Goal: Task Accomplishment & Management: Manage account settings

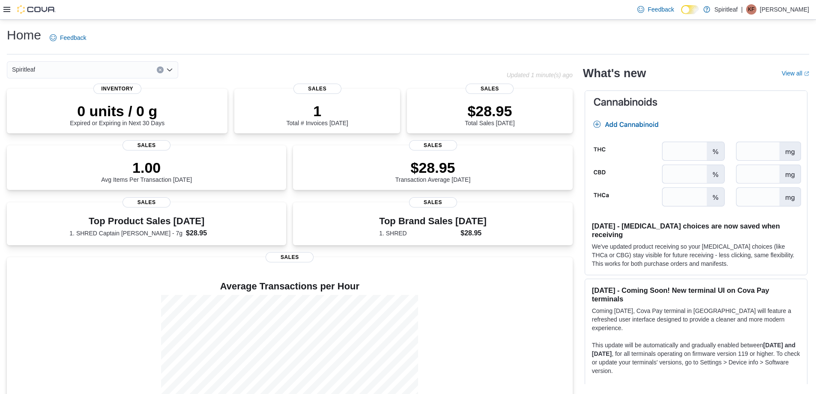
click at [6, 12] on icon at bounding box center [6, 9] width 7 height 5
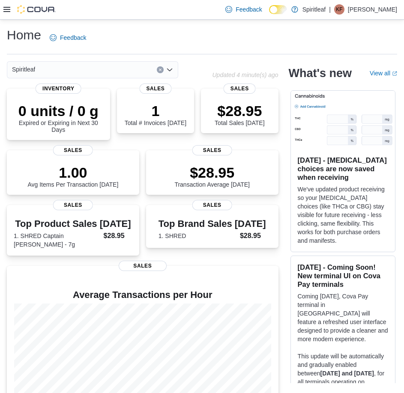
click at [8, 10] on icon at bounding box center [6, 9] width 7 height 7
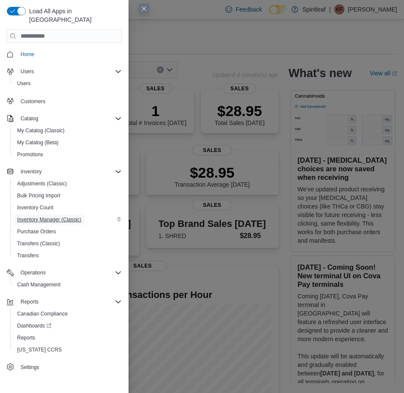
click at [47, 215] on span "Inventory Manager (Classic)" at bounding box center [49, 220] width 64 height 10
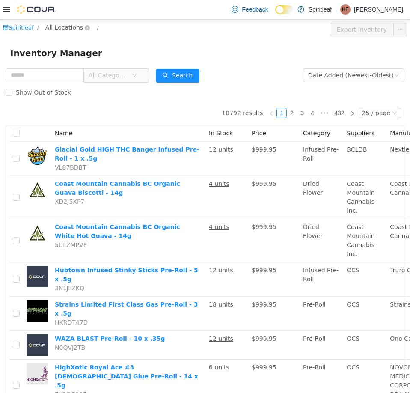
click at [68, 26] on span "All Locations" at bounding box center [64, 26] width 38 height 9
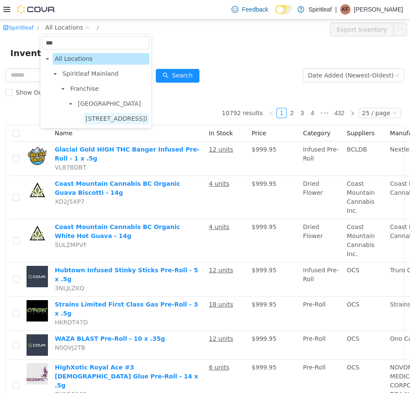
type input "***"
click at [111, 116] on span "[STREET_ADDRESS])" at bounding box center [117, 118] width 62 height 7
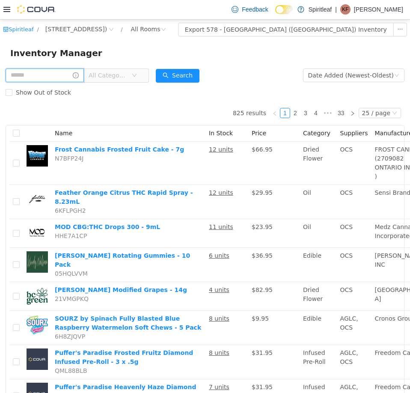
click at [34, 74] on input "text" at bounding box center [45, 75] width 78 height 14
type input "**********"
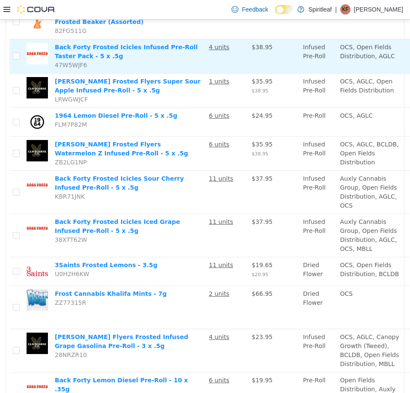
scroll to position [257, 0]
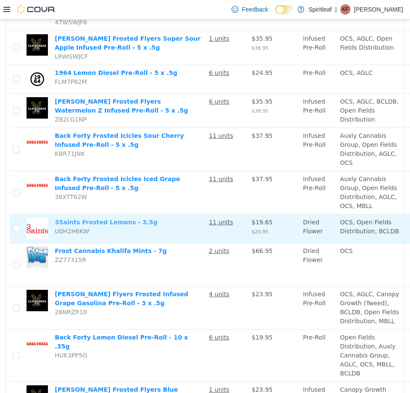
click at [106, 225] on link "3Saints Frosted Lemons - 3.5g" at bounding box center [106, 221] width 103 height 7
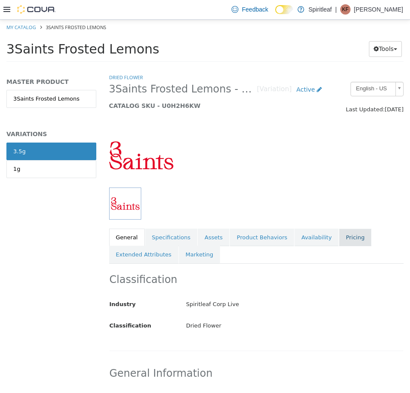
click at [339, 233] on link "Pricing" at bounding box center [355, 237] width 33 height 18
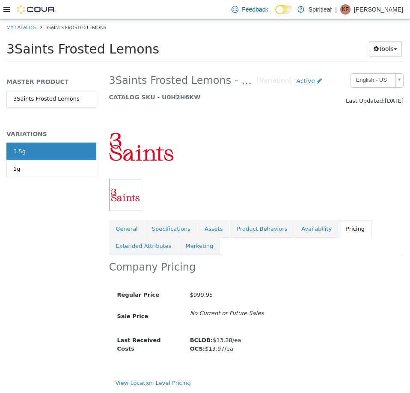
scroll to position [16, 0]
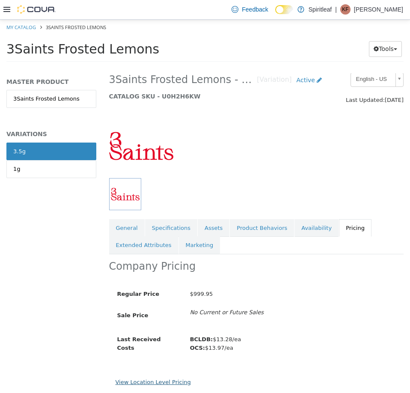
click at [153, 379] on link "View Location Level Pricing" at bounding box center [153, 382] width 75 height 6
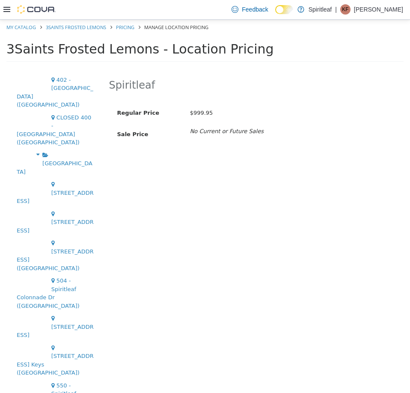
scroll to position [2526, 0]
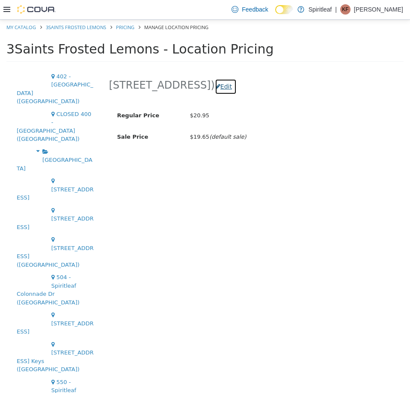
click at [237, 86] on button "Edit" at bounding box center [226, 86] width 22 height 16
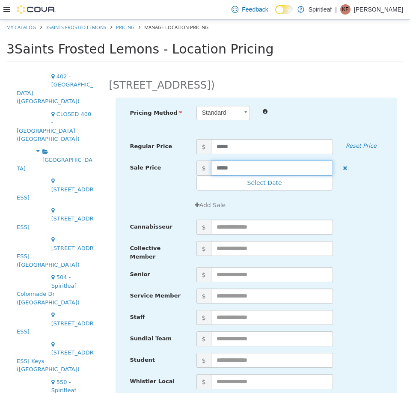
click at [247, 168] on input "*****" at bounding box center [272, 167] width 122 height 15
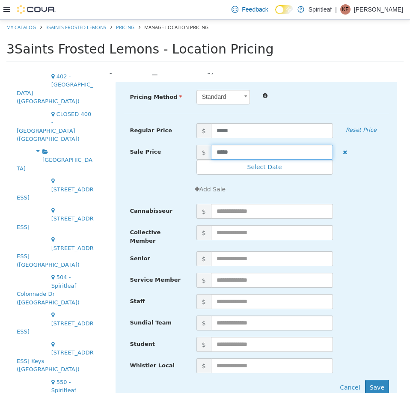
scroll to position [30, 0]
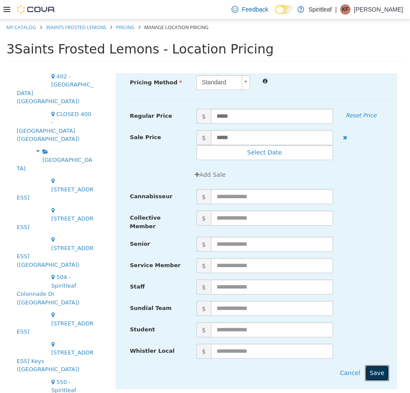
click at [374, 369] on button "Save" at bounding box center [377, 373] width 24 height 16
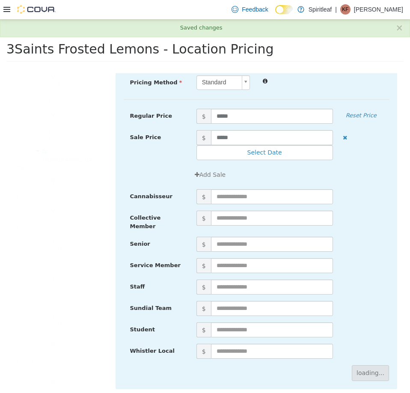
scroll to position [0, 0]
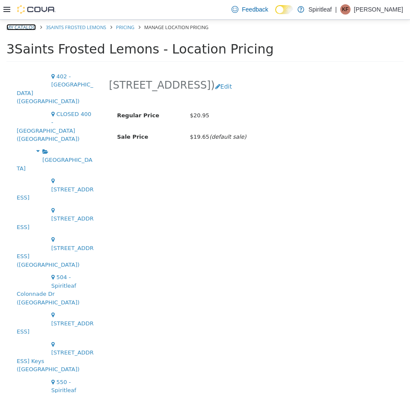
click at [31, 29] on link "My Catalog" at bounding box center [21, 27] width 30 height 6
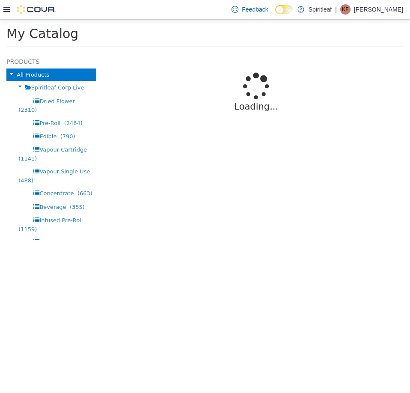
select select "**********"
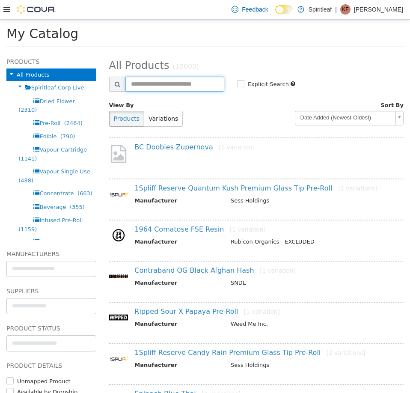
click at [152, 83] on input "text" at bounding box center [175, 83] width 99 height 15
type input "**********"
select select "**********"
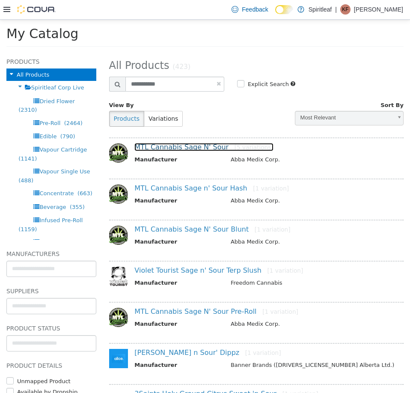
click at [173, 148] on link "MTL Cannabis Sage N' Sour [5 variations]" at bounding box center [204, 147] width 139 height 8
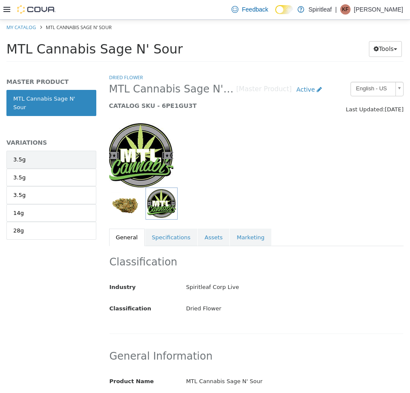
click at [40, 154] on link "3.5g" at bounding box center [51, 159] width 90 height 18
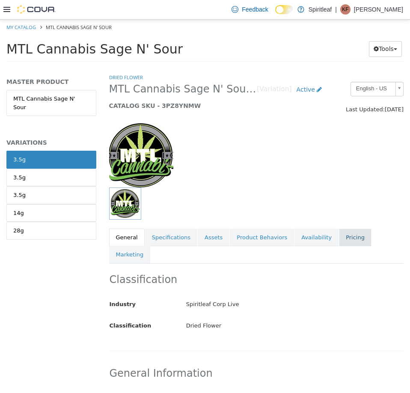
click at [339, 232] on link "Pricing" at bounding box center [355, 237] width 33 height 18
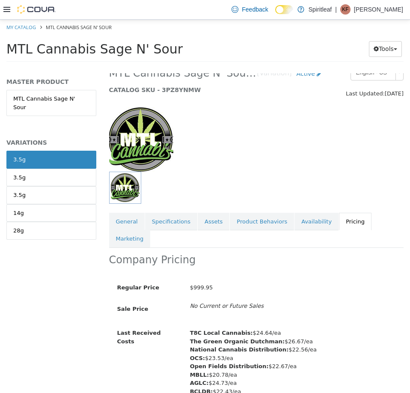
scroll to position [42, 0]
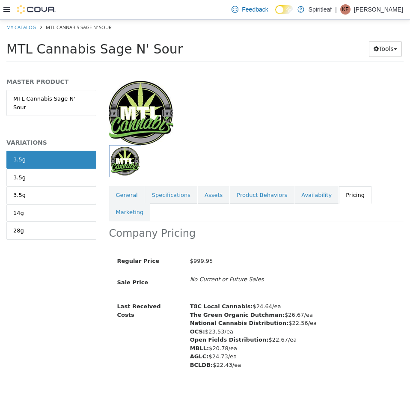
click at [170, 393] on link "View Location Level Pricing" at bounding box center [153, 399] width 75 height 6
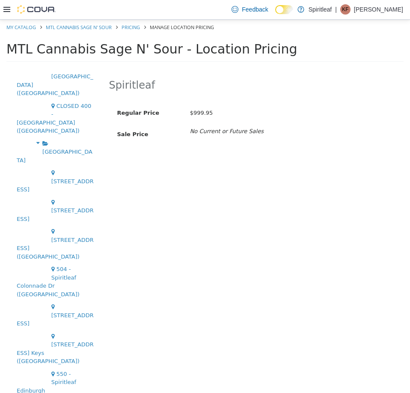
scroll to position [2592, 0]
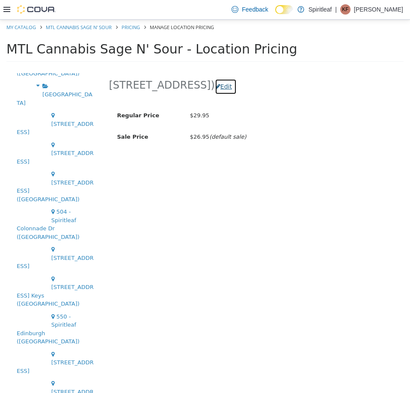
click at [237, 86] on button "Edit" at bounding box center [226, 86] width 22 height 16
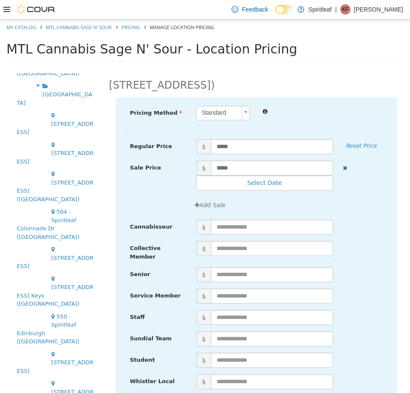
click at [343, 169] on icon "button" at bounding box center [345, 168] width 4 height 6
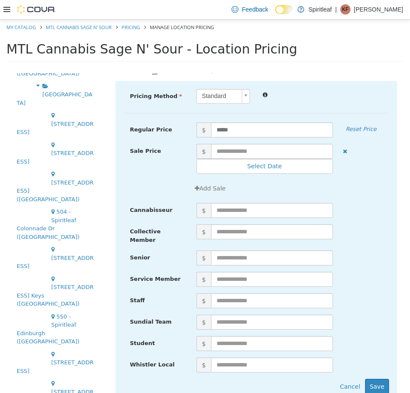
scroll to position [30, 0]
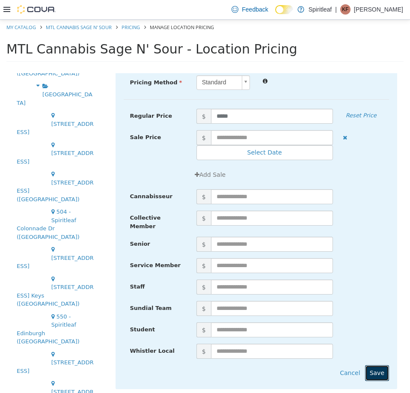
click at [365, 365] on button "Save" at bounding box center [377, 373] width 24 height 16
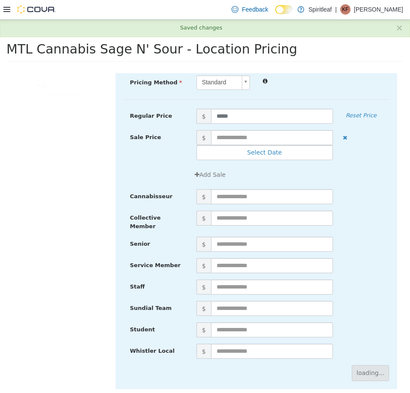
scroll to position [0, 0]
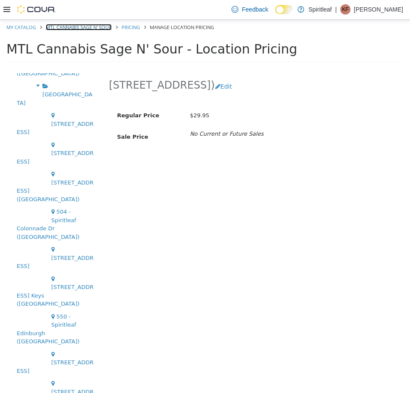
click at [58, 25] on link "MTL Cannabis Sage N' Sour" at bounding box center [79, 27] width 66 height 6
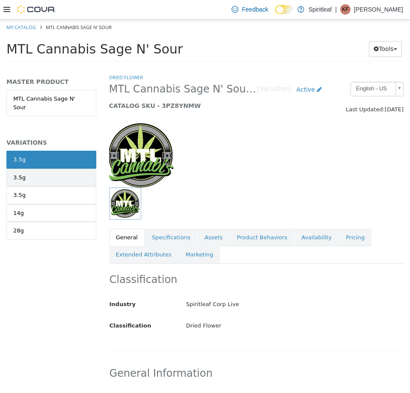
click at [59, 168] on link "3.5g" at bounding box center [51, 177] width 90 height 18
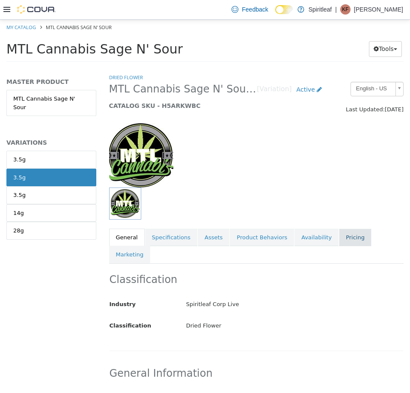
click at [339, 238] on link "Pricing" at bounding box center [355, 237] width 33 height 18
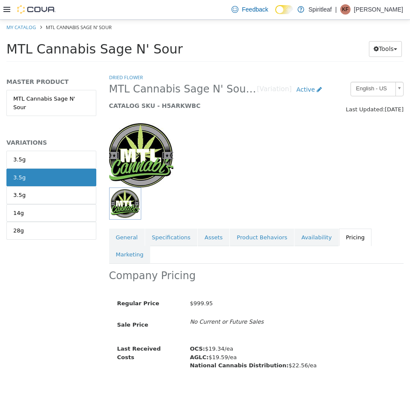
scroll to position [0, 0]
click at [139, 393] on link "View Location Level Pricing" at bounding box center [153, 399] width 75 height 6
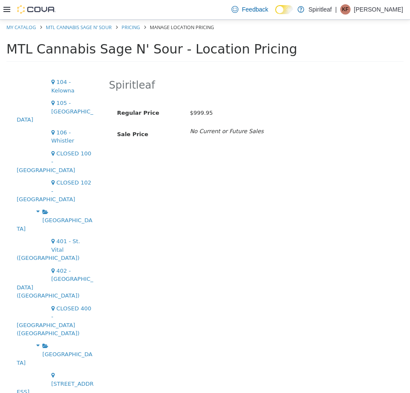
scroll to position [2612, 0]
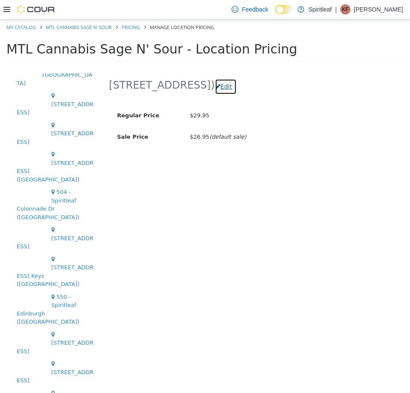
click at [237, 87] on button "Edit" at bounding box center [226, 86] width 22 height 16
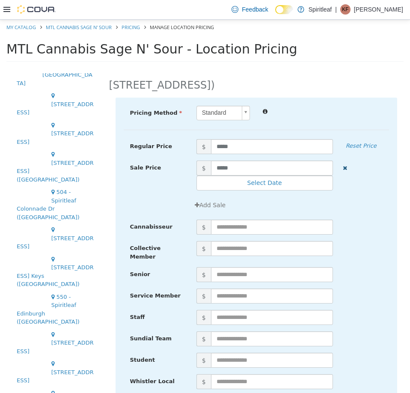
click at [340, 167] on button "button" at bounding box center [345, 166] width 11 height 13
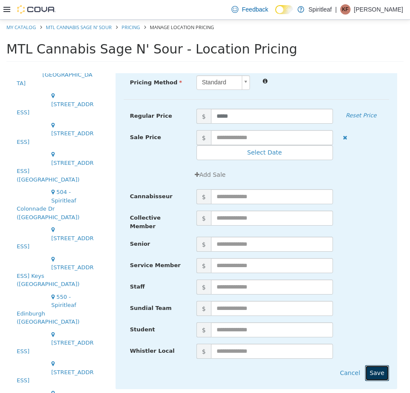
click at [378, 365] on button "Save" at bounding box center [377, 373] width 24 height 16
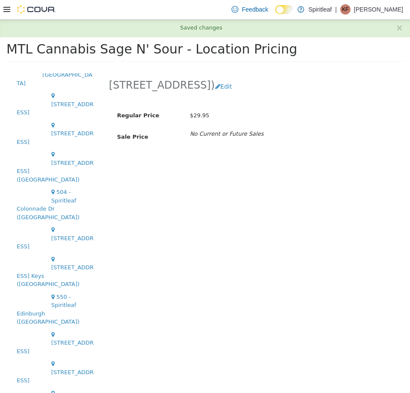
scroll to position [0, 0]
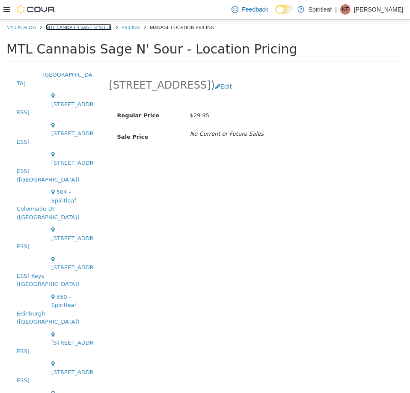
click at [81, 26] on link "MTL Cannabis Sage N' Sour" at bounding box center [79, 27] width 66 height 6
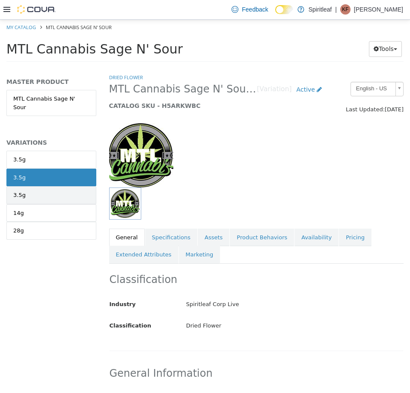
click at [47, 189] on link "3.5g" at bounding box center [51, 195] width 90 height 18
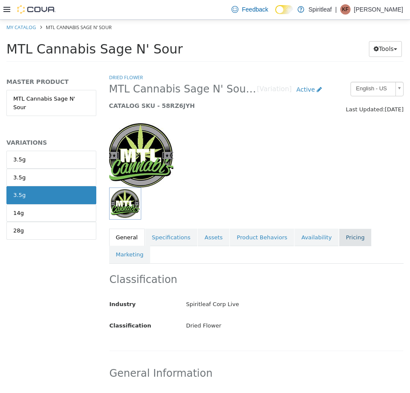
click at [339, 238] on link "Pricing" at bounding box center [355, 237] width 33 height 18
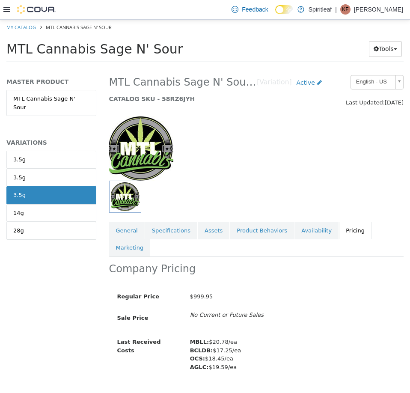
scroll to position [9, 0]
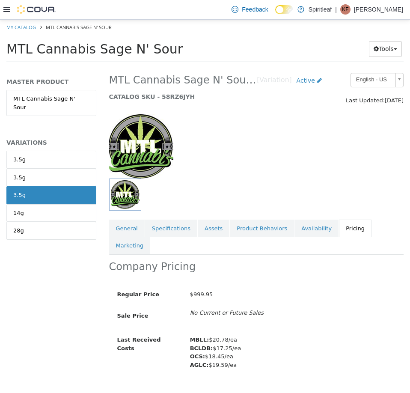
click at [155, 393] on link "View Location Level Pricing" at bounding box center [153, 399] width 75 height 6
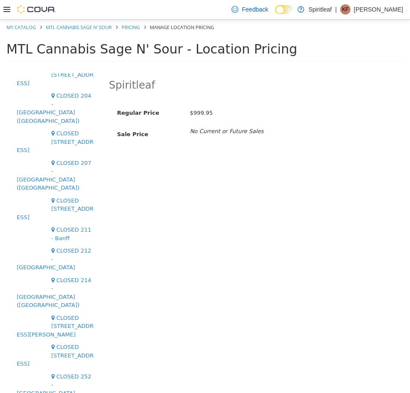
scroll to position [2425, 0]
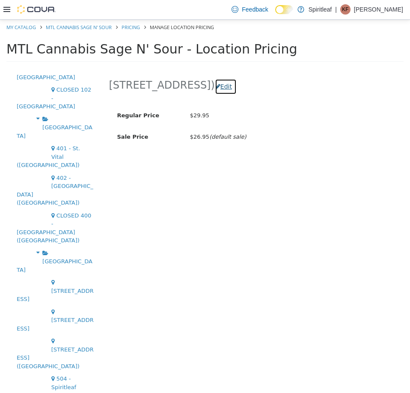
click at [237, 92] on button "Edit" at bounding box center [226, 86] width 22 height 16
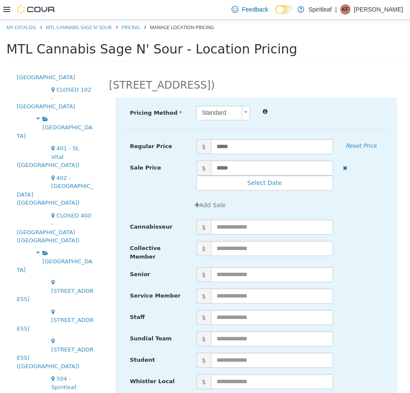
click at [343, 170] on icon "button" at bounding box center [345, 168] width 4 height 6
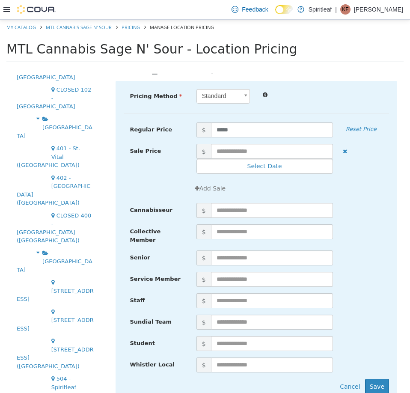
scroll to position [30, 0]
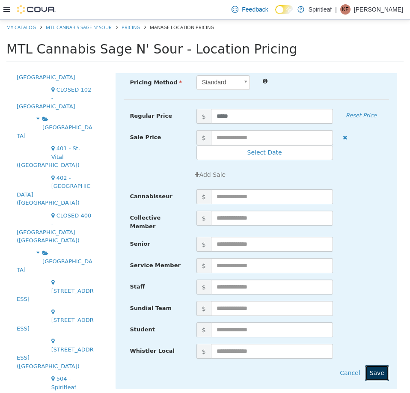
click at [373, 365] on button "Save" at bounding box center [377, 373] width 24 height 16
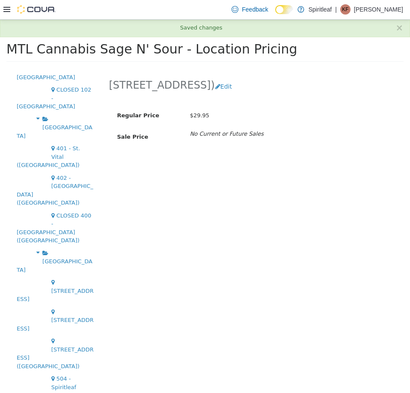
scroll to position [0, 0]
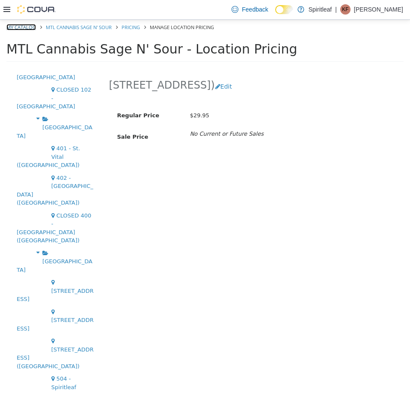
click at [23, 24] on link "My Catalog" at bounding box center [21, 27] width 30 height 6
select select "**********"
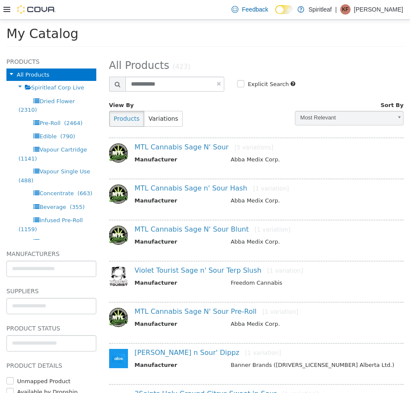
click at [217, 84] on link at bounding box center [219, 84] width 4 height 6
click at [188, 81] on input "text" at bounding box center [175, 83] width 99 height 15
select select "**********"
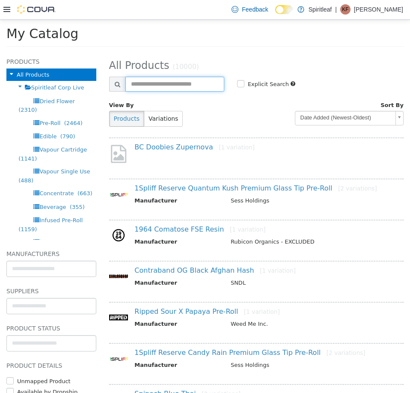
click at [173, 88] on input "text" at bounding box center [175, 83] width 99 height 15
type input "**********"
select select "**********"
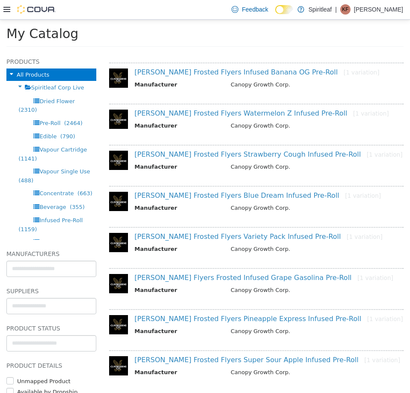
scroll to position [254, 0]
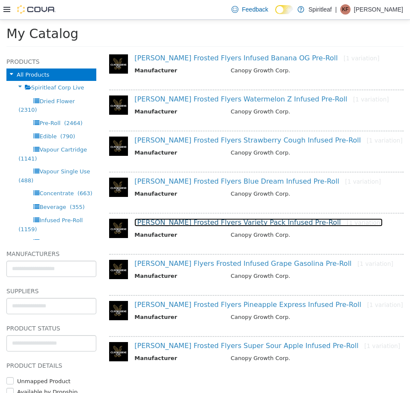
click at [208, 223] on link "Claybourne Frosted Flyers Variety Pack Infused Pre-Roll [1 variation]" at bounding box center [259, 222] width 248 height 8
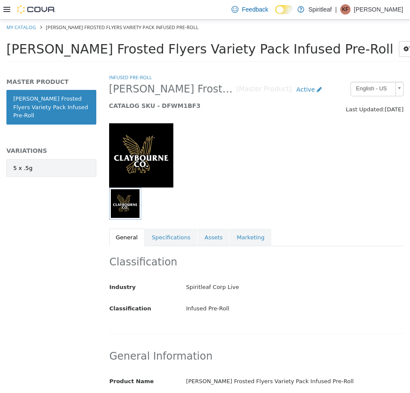
click at [48, 164] on link "5 x .5g" at bounding box center [51, 168] width 90 height 18
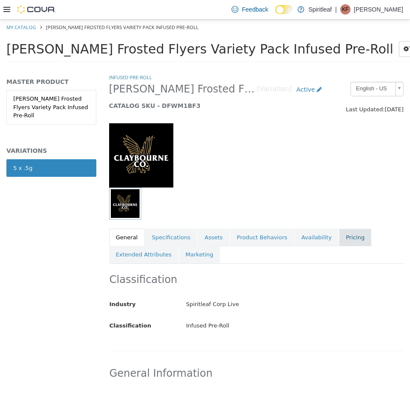
click at [342, 240] on link "Pricing" at bounding box center [355, 237] width 33 height 18
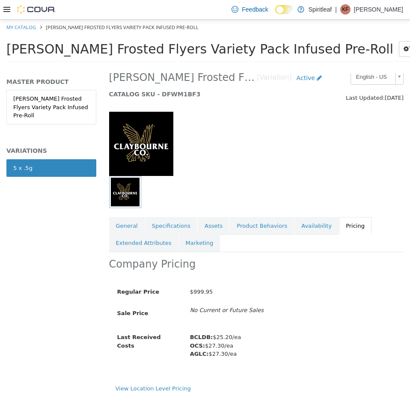
scroll to position [18, 0]
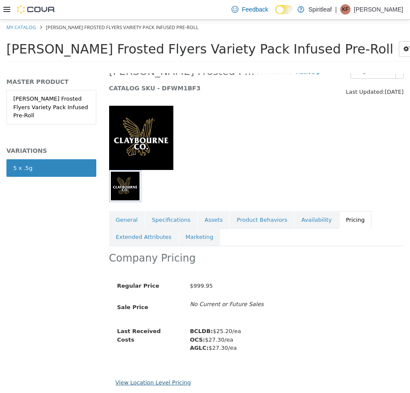
click at [149, 382] on link "View Location Level Pricing" at bounding box center [153, 382] width 75 height 6
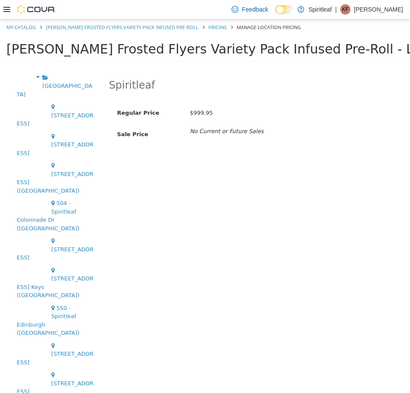
scroll to position [2596, 0]
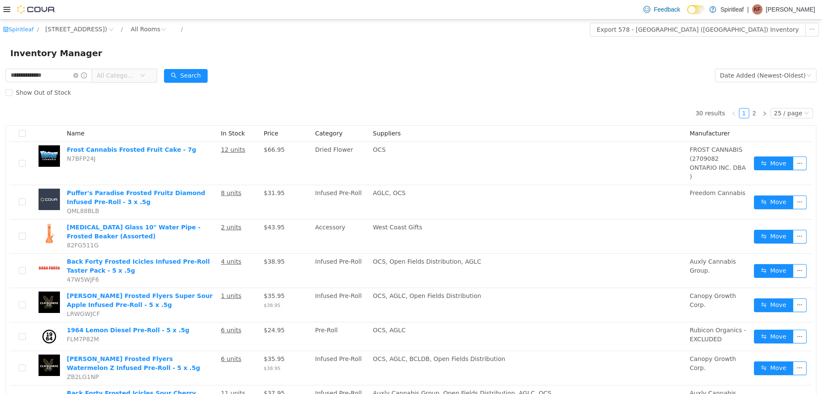
scroll to position [257, 0]
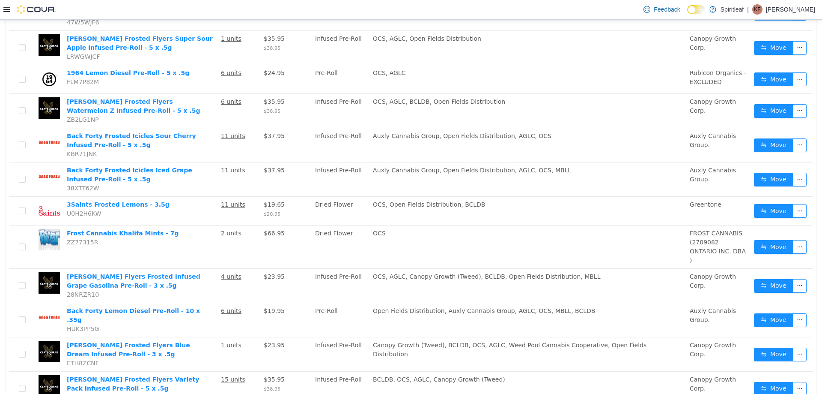
click at [9, 12] on icon at bounding box center [6, 9] width 7 height 5
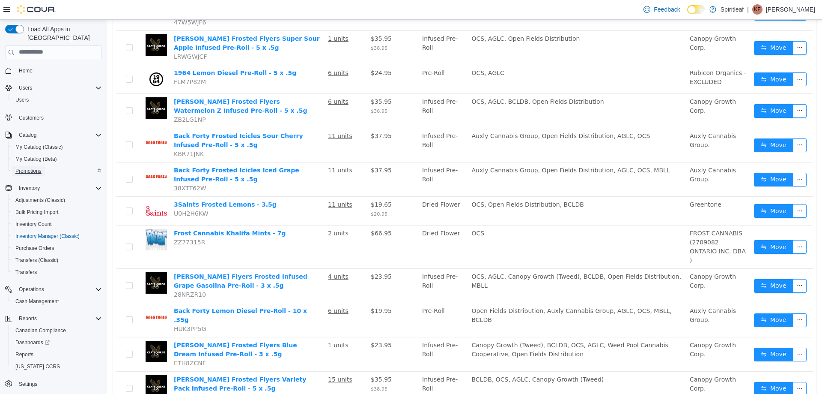
drag, startPoint x: 33, startPoint y: 141, endPoint x: 33, endPoint y: 160, distance: 19.7
click at [33, 167] on span "Promotions" at bounding box center [28, 170] width 26 height 7
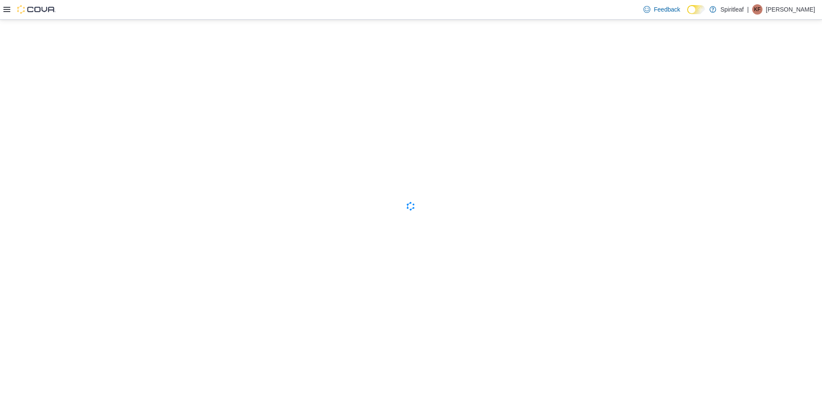
click at [9, 7] on icon at bounding box center [6, 9] width 7 height 5
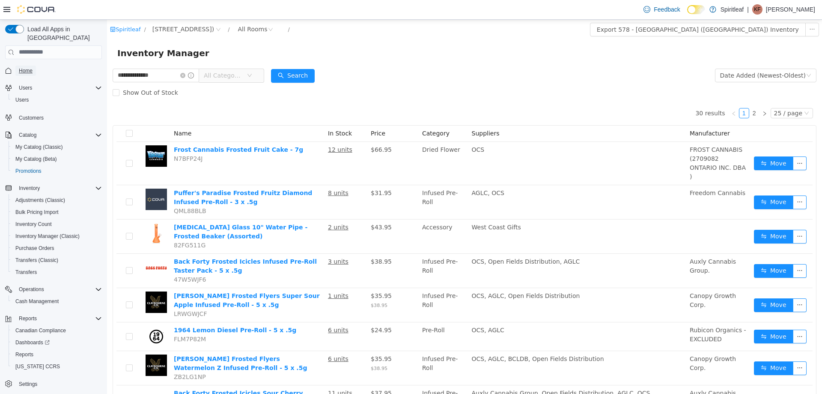
click at [24, 67] on span "Home" at bounding box center [26, 71] width 14 height 10
